Goal: Find contact information: Obtain details needed to contact an individual or organization

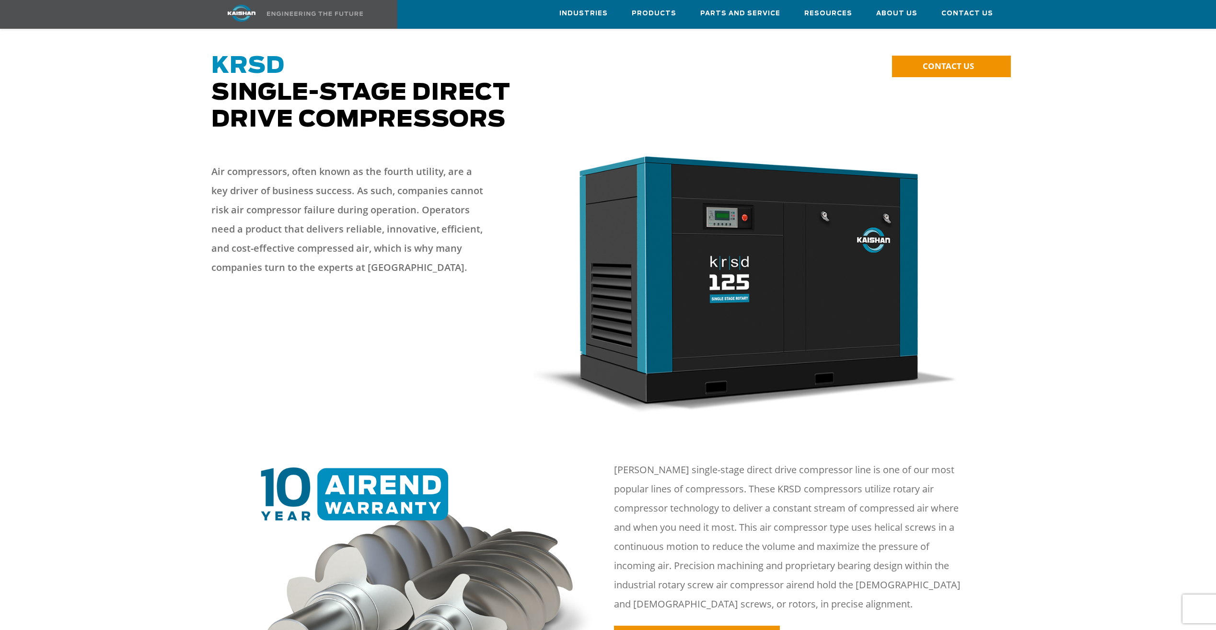
scroll to position [341, 0]
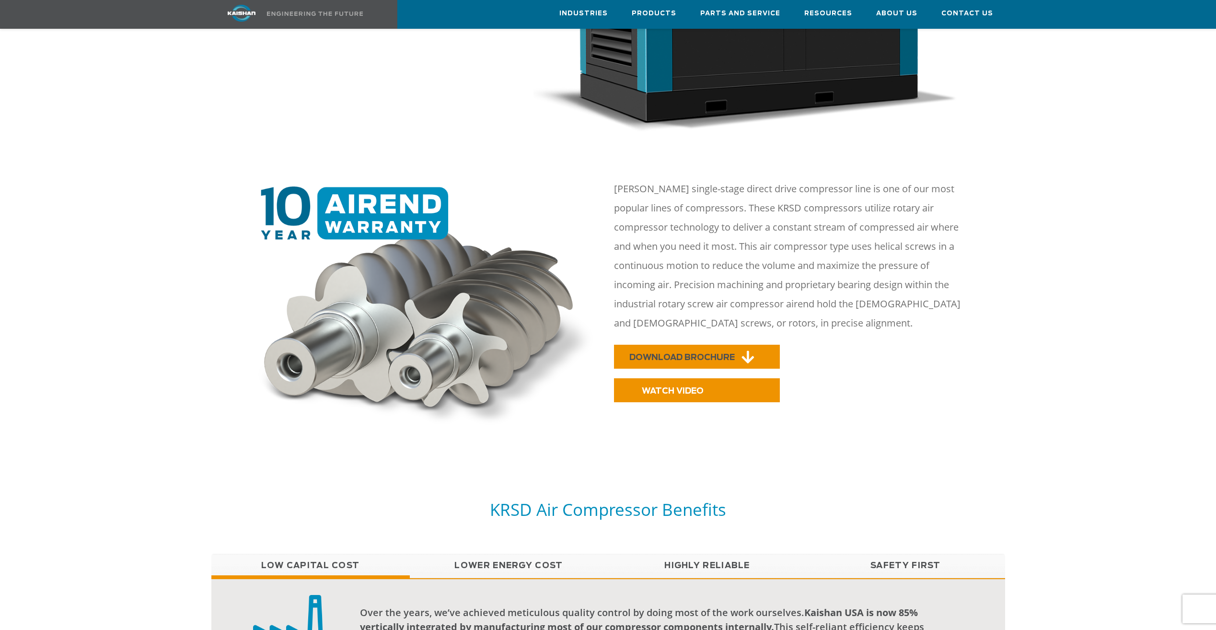
click at [651, 353] on span "DOWNLOAD BROCHURE" at bounding box center [681, 357] width 105 height 8
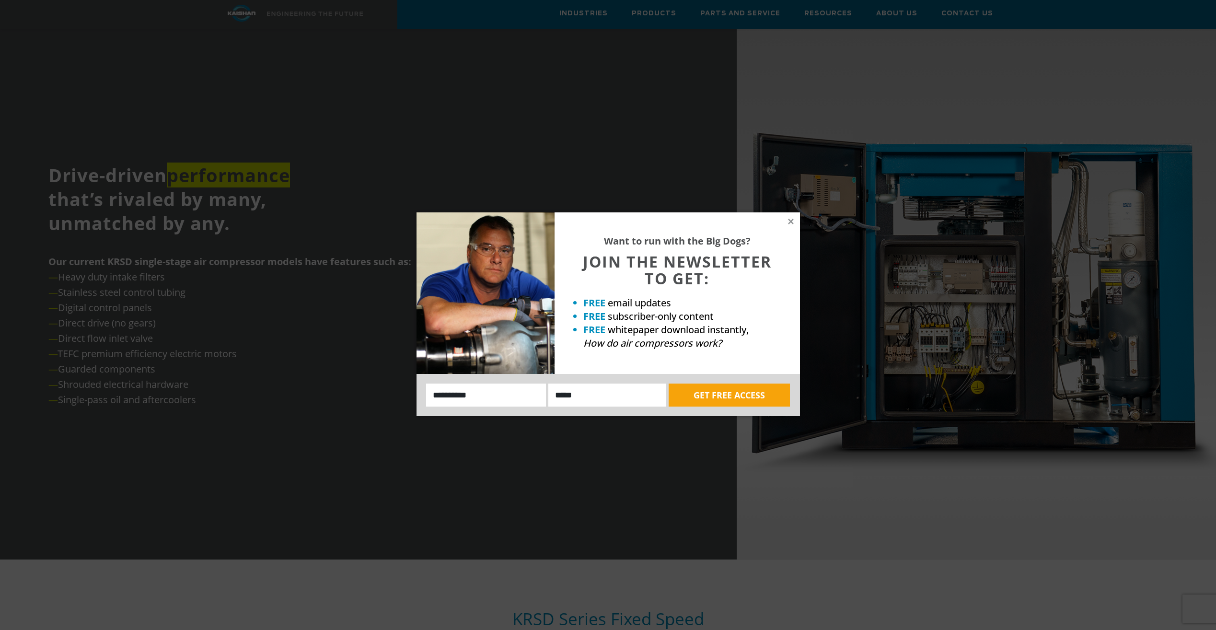
scroll to position [916, 0]
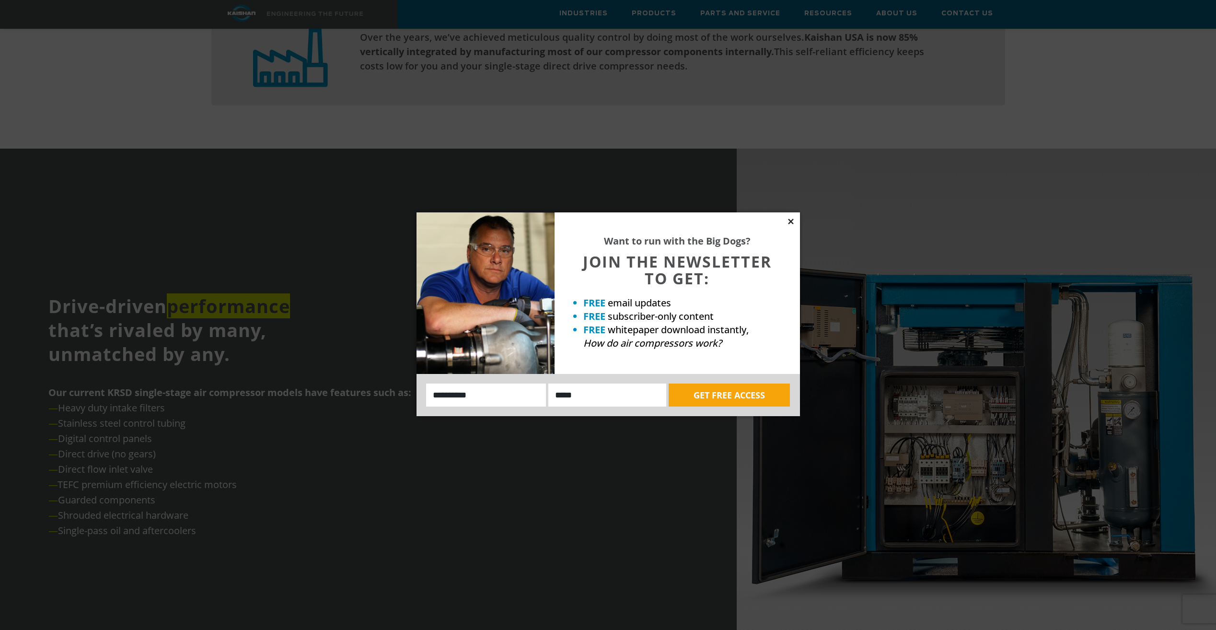
click at [791, 218] on icon at bounding box center [791, 221] width 9 height 9
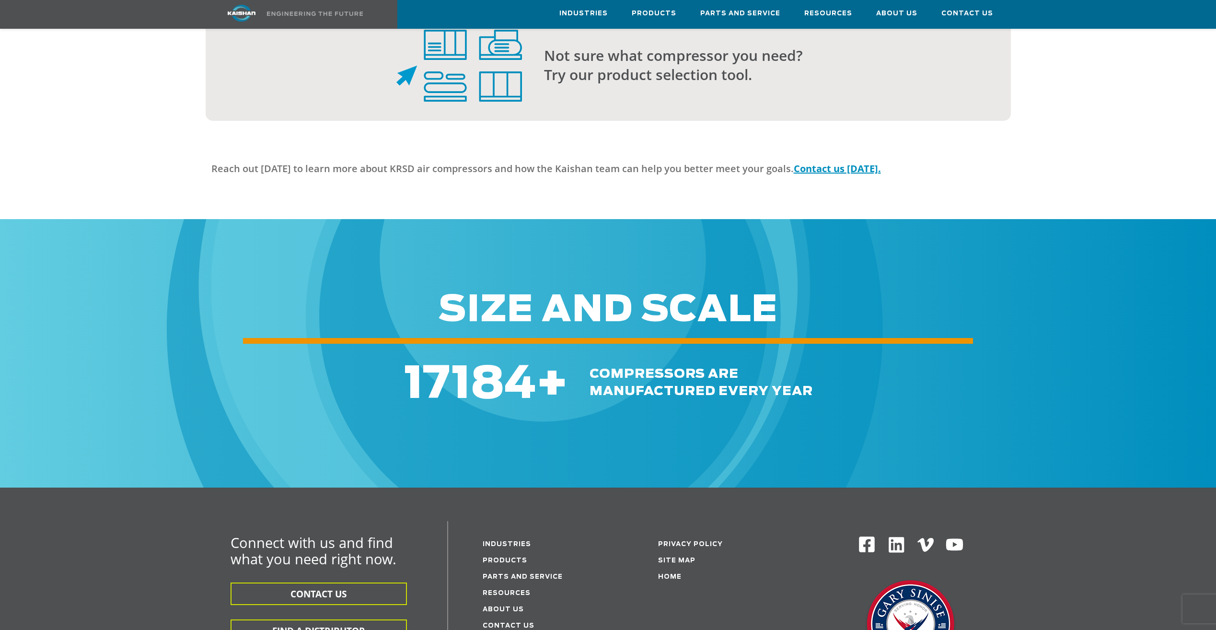
scroll to position [2786, 0]
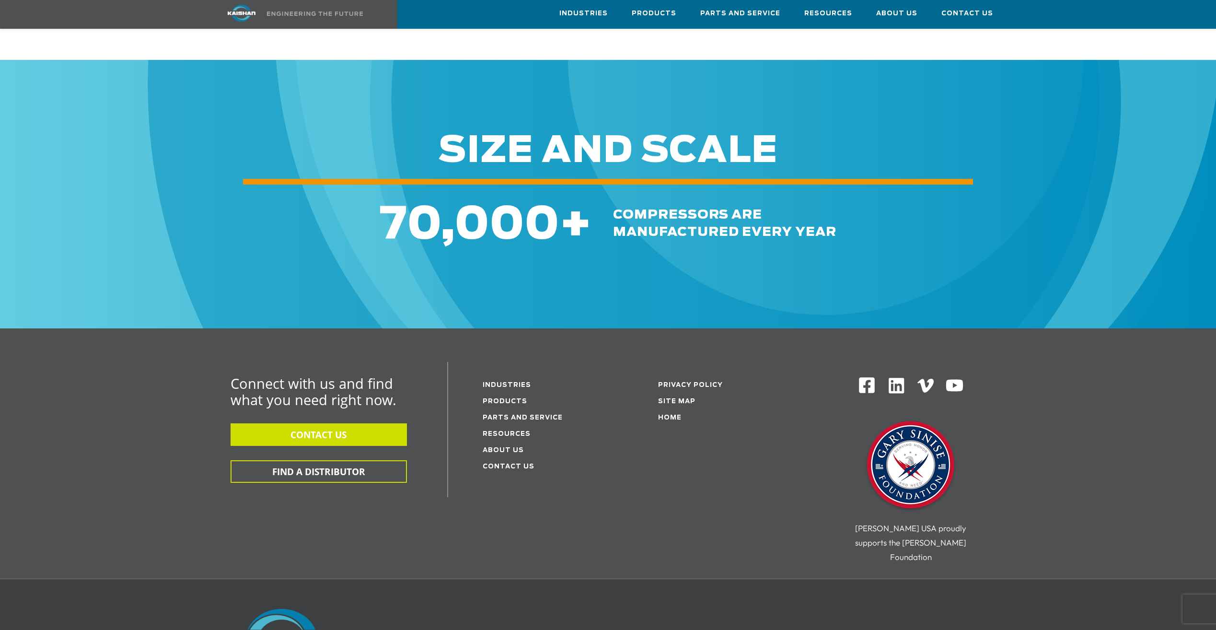
click at [385, 423] on button "CONTACT US" at bounding box center [319, 434] width 176 height 23
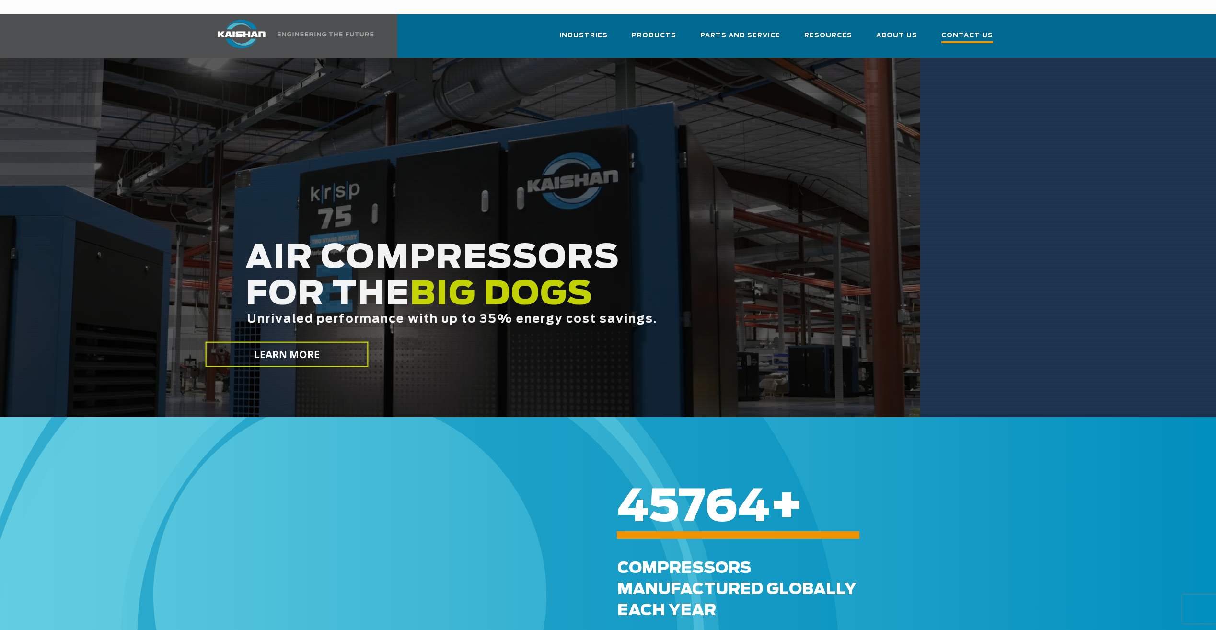
click at [966, 30] on span "Contact Us" at bounding box center [967, 36] width 52 height 13
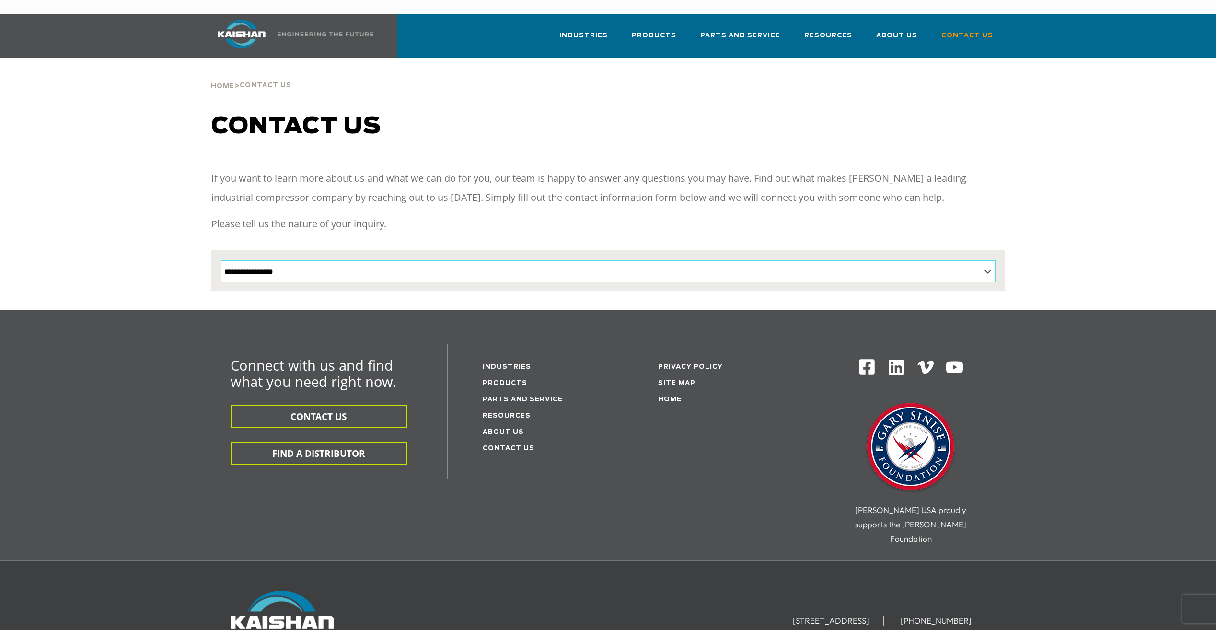
click at [568, 260] on select "**********" at bounding box center [608, 271] width 775 height 22
click at [580, 190] on p "If you want to learn more about us and what we can do for you, our team is happ…" at bounding box center [608, 188] width 794 height 38
